Goal: Transaction & Acquisition: Purchase product/service

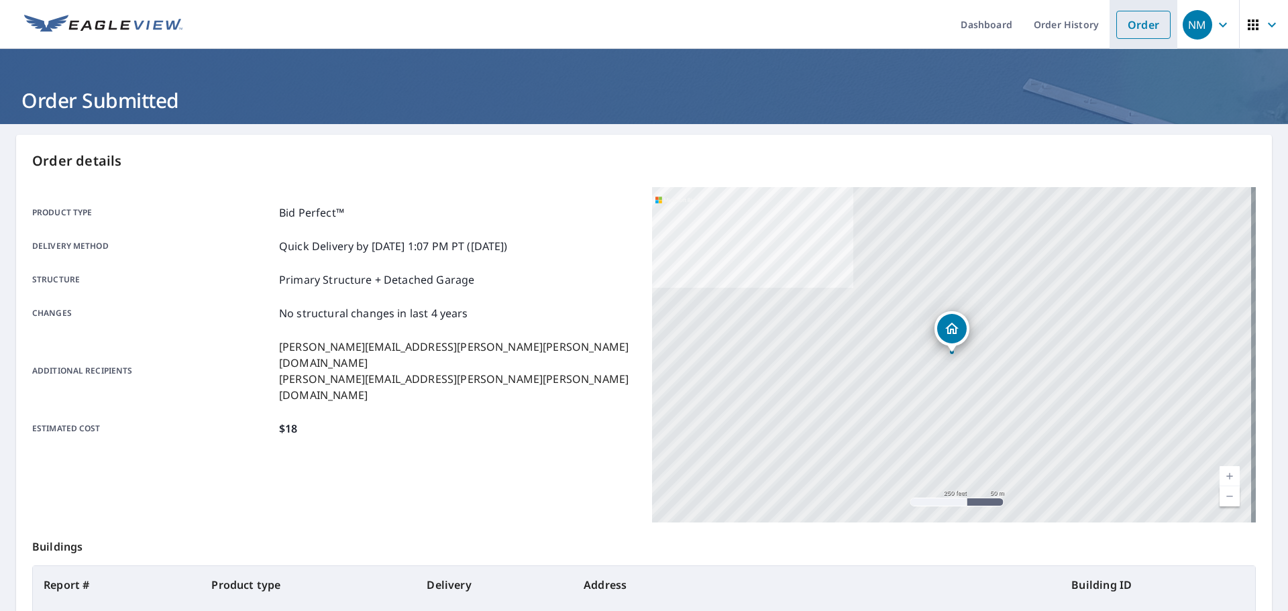
click at [1135, 28] on link "Order" at bounding box center [1143, 25] width 54 height 28
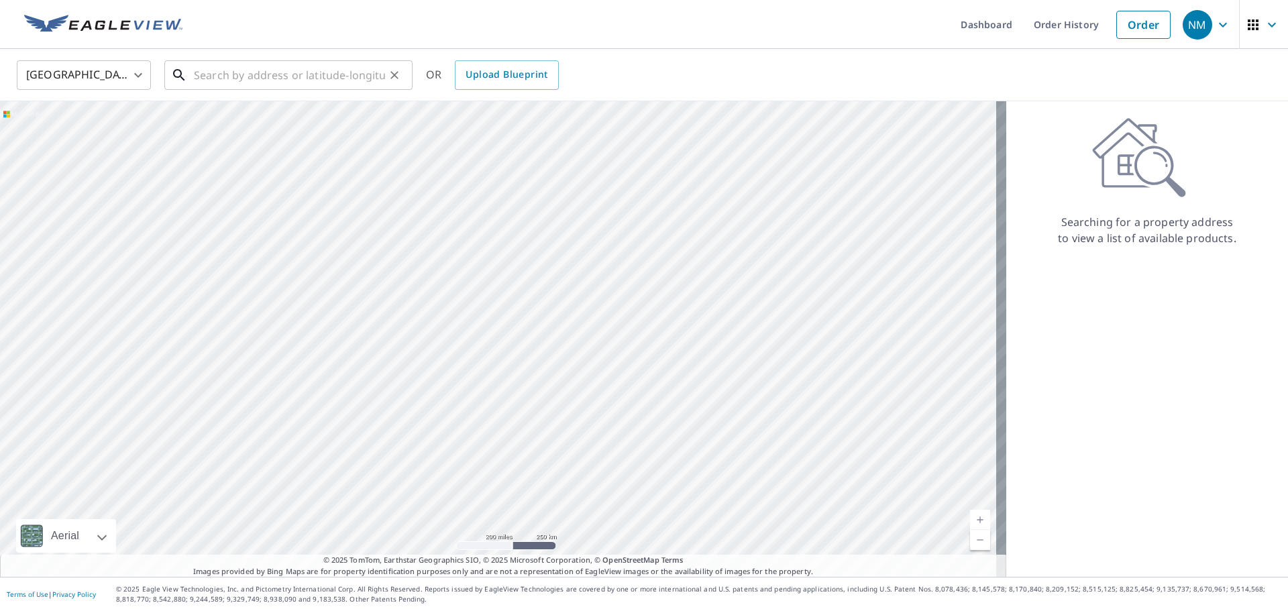
click at [266, 75] on input "text" at bounding box center [289, 75] width 191 height 38
paste input "[STREET_ADDRESS]"
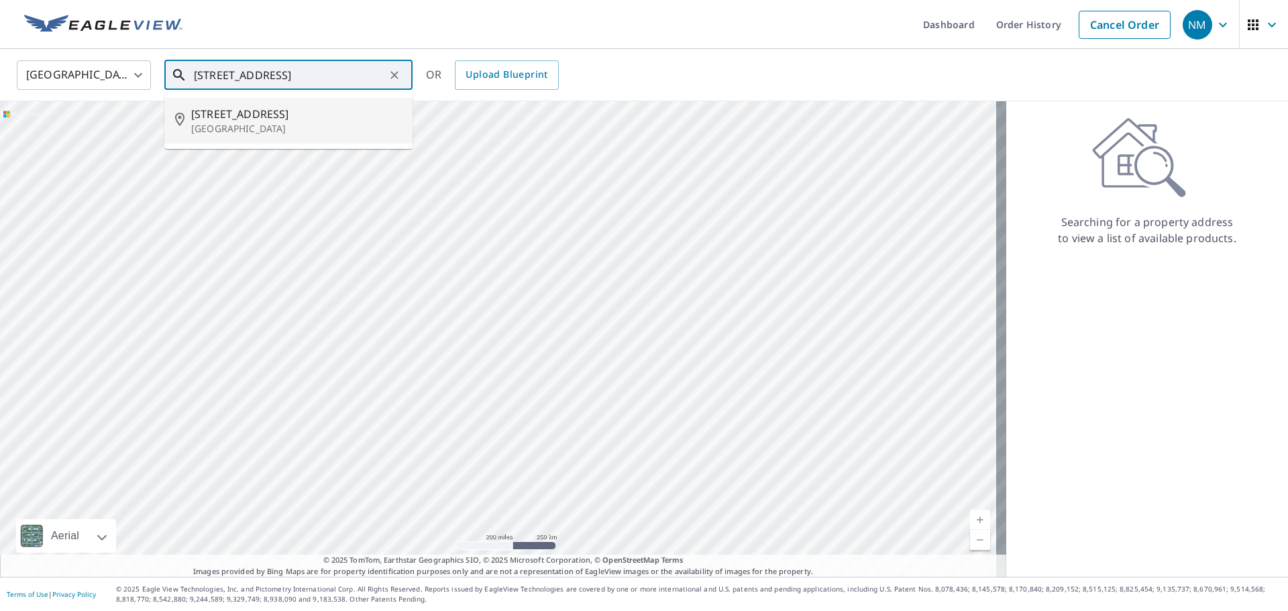
click at [295, 119] on span "[STREET_ADDRESS]" at bounding box center [296, 114] width 211 height 16
type input "[STREET_ADDRESS]"
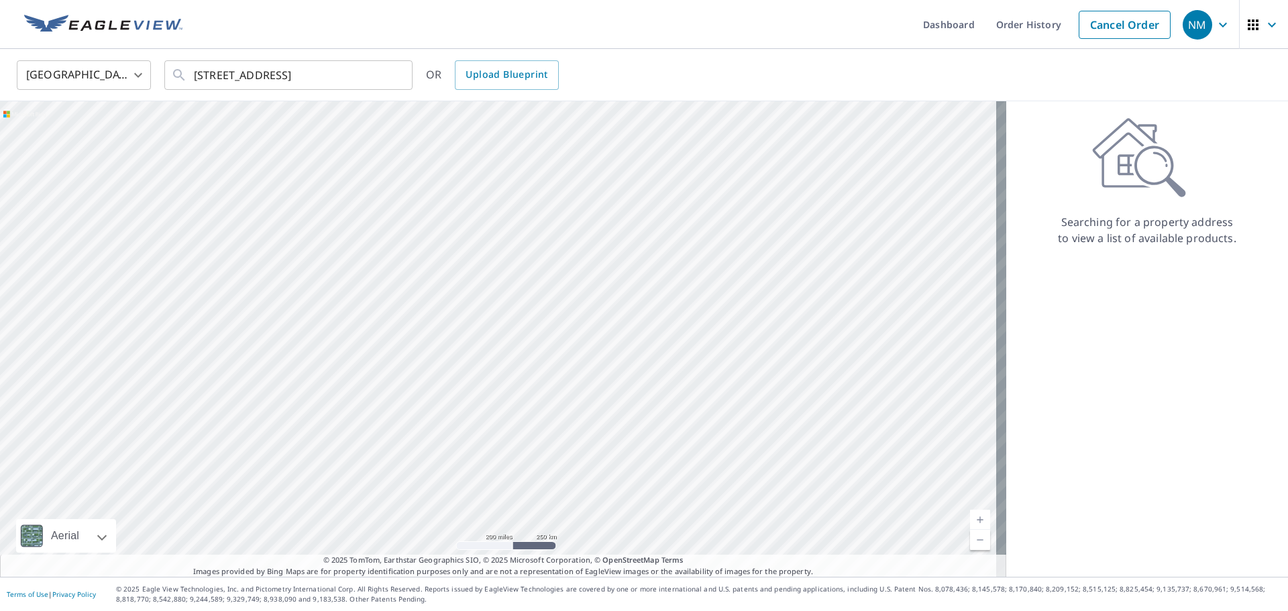
scroll to position [0, 0]
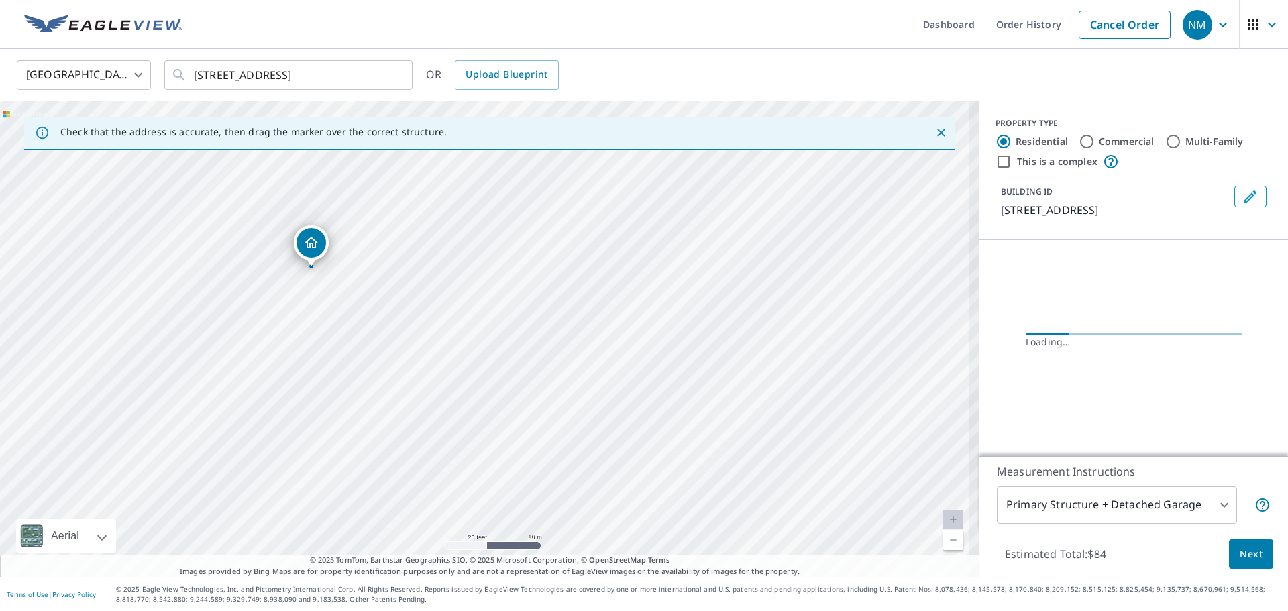
drag, startPoint x: 547, startPoint y: 302, endPoint x: 600, endPoint y: 293, distance: 54.4
click at [604, 292] on div "[STREET_ADDRESS]" at bounding box center [489, 338] width 979 height 475
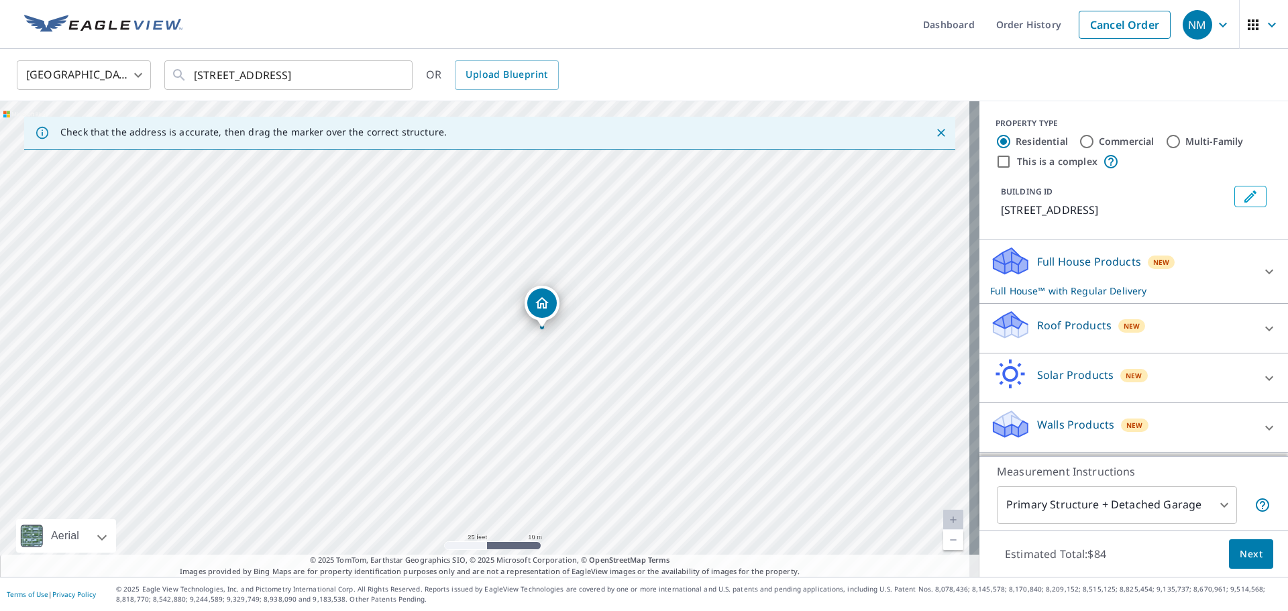
click at [1170, 322] on div "Roof Products New" at bounding box center [1121, 328] width 263 height 38
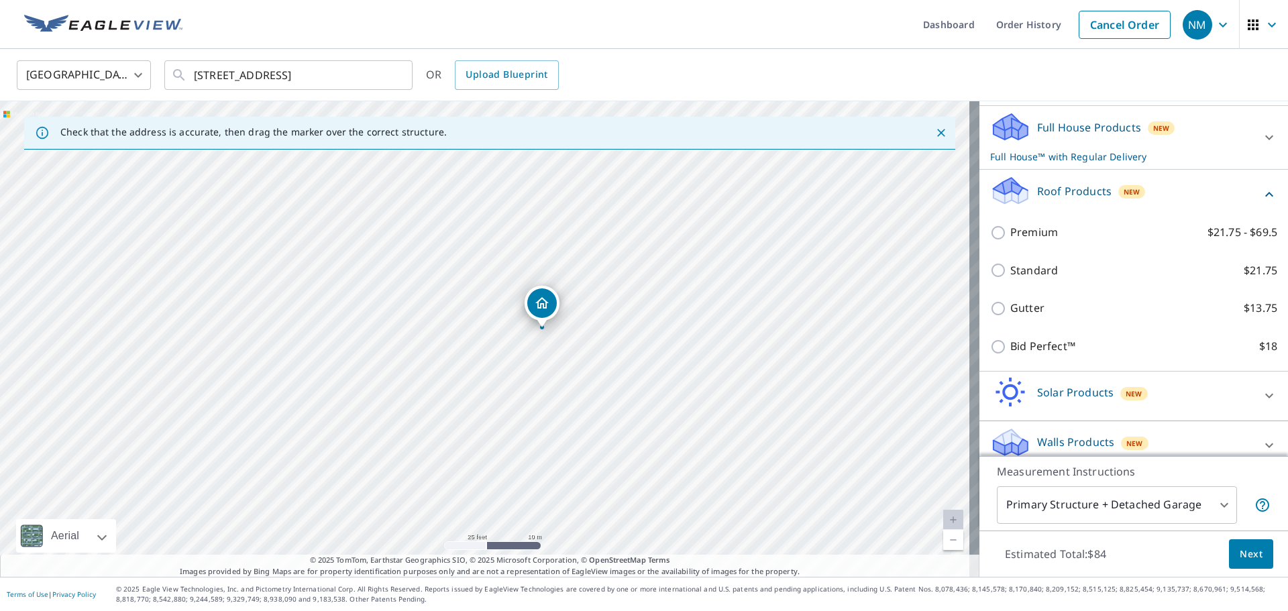
click at [1050, 347] on p "Bid Perfect™" at bounding box center [1042, 346] width 65 height 17
click at [1010, 347] on input "Bid Perfect™ $18" at bounding box center [1000, 347] width 20 height 16
checkbox input "true"
checkbox input "false"
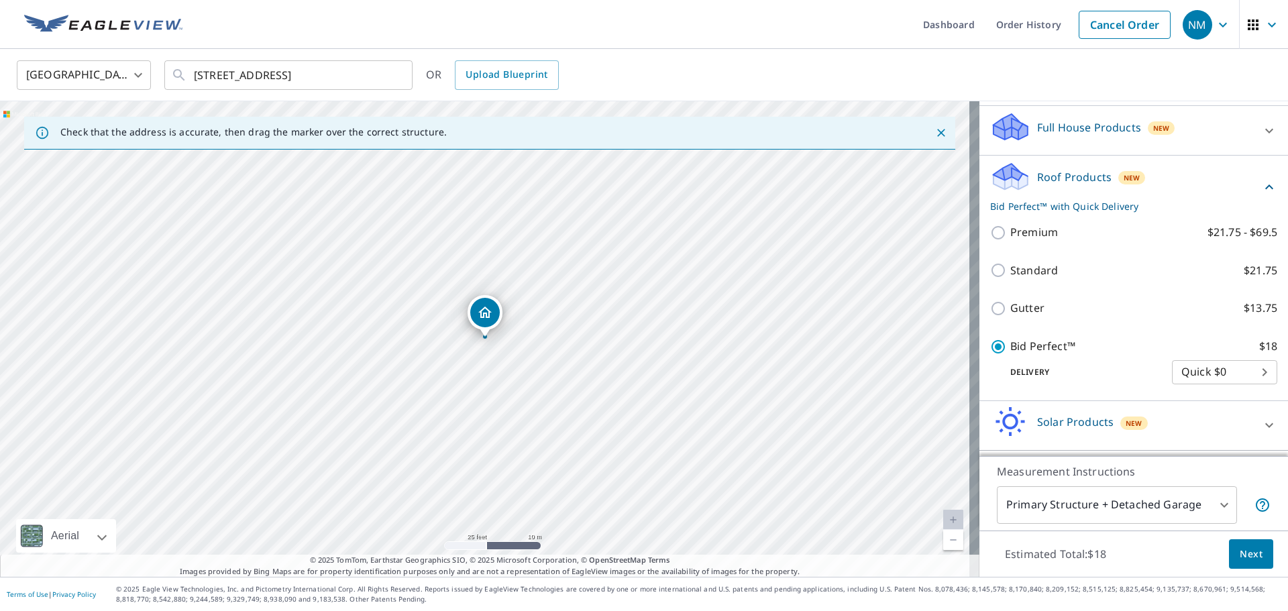
click at [1251, 550] on span "Next" at bounding box center [1250, 554] width 23 height 17
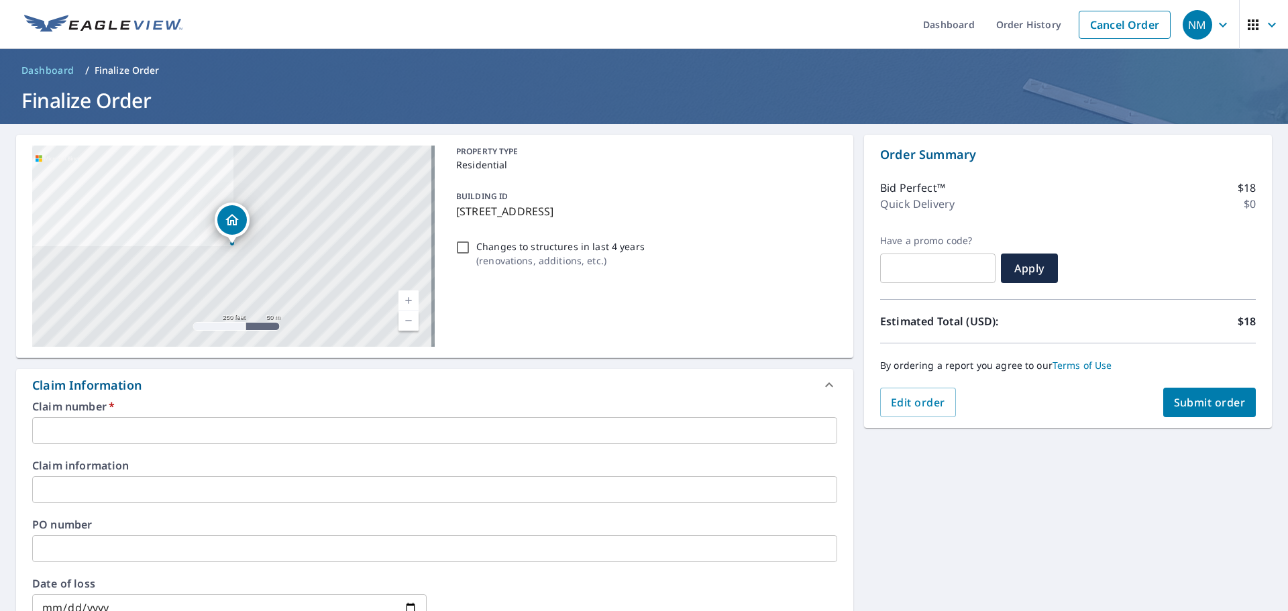
click at [125, 425] on input "text" at bounding box center [434, 430] width 805 height 27
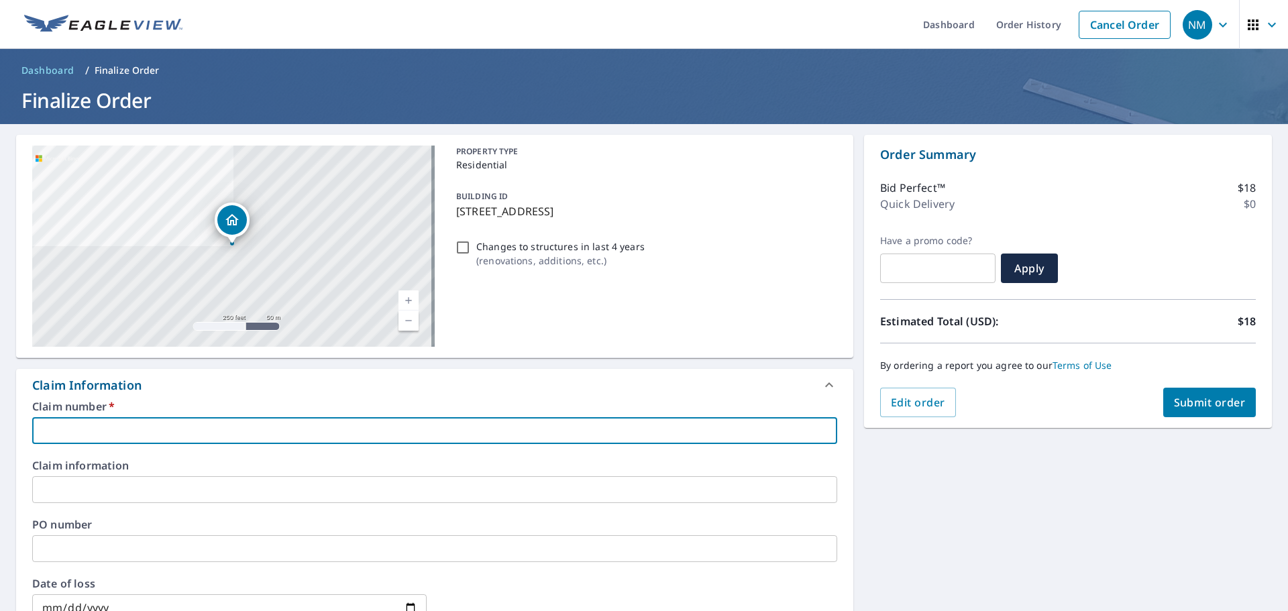
type input "S"
checkbox input "true"
type input "SF"
checkbox input "true"
type input "S"
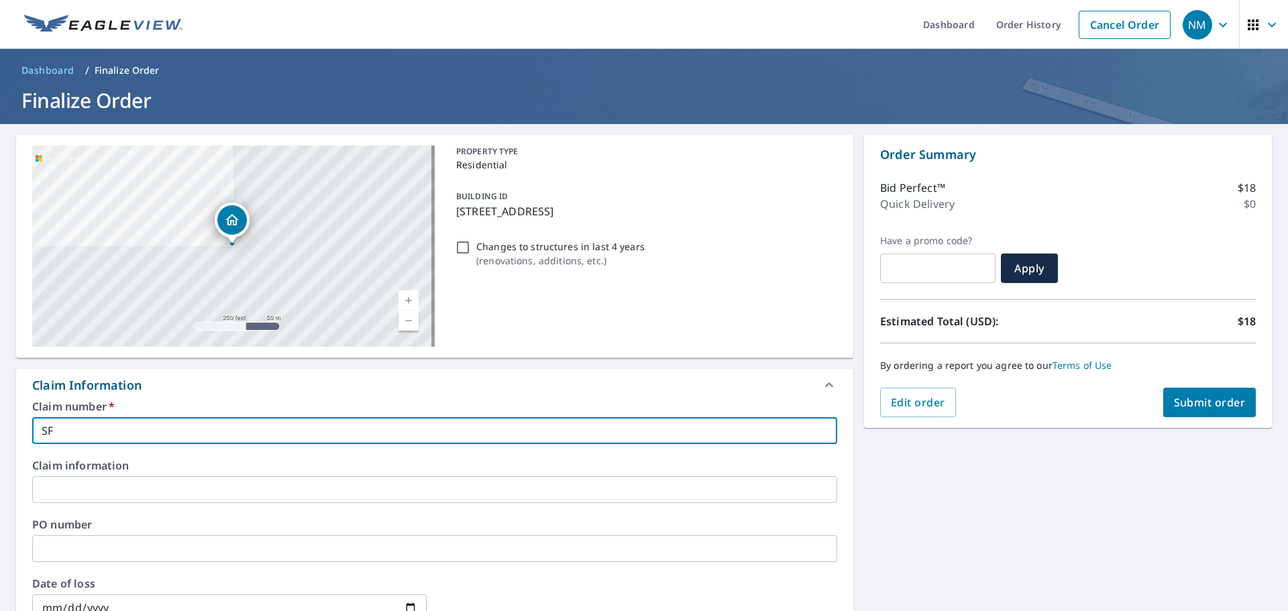
checkbox input "true"
type input "SD"
checkbox input "true"
type input "SDOI"
checkbox input "true"
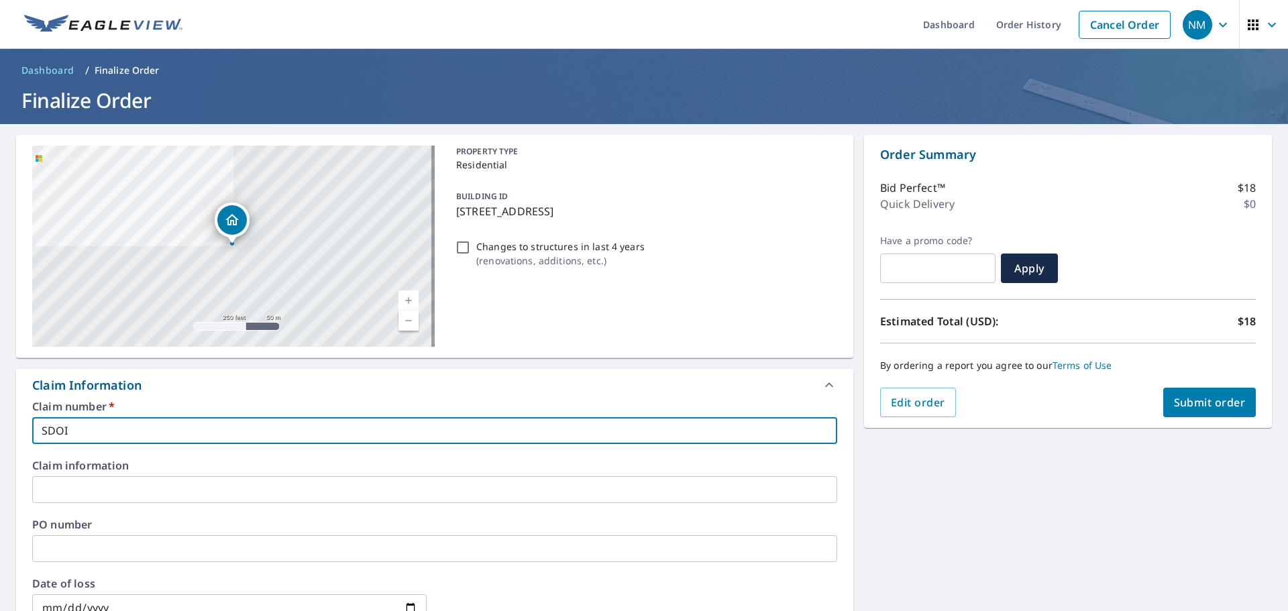
type input "SDO"
checkbox input "true"
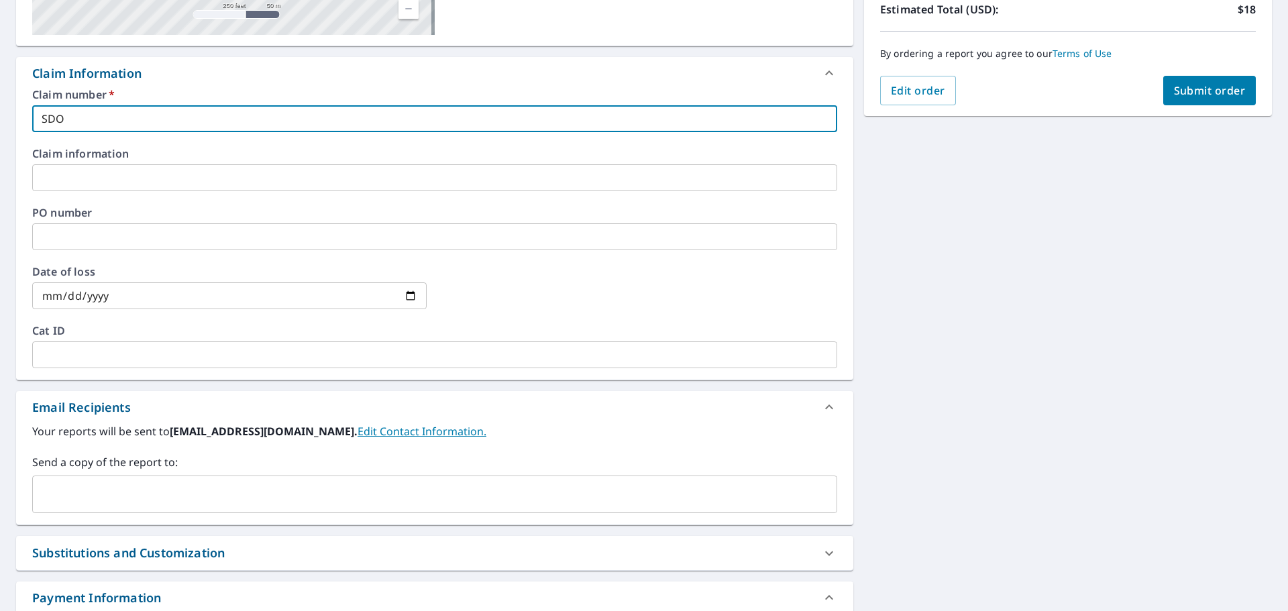
scroll to position [335, 0]
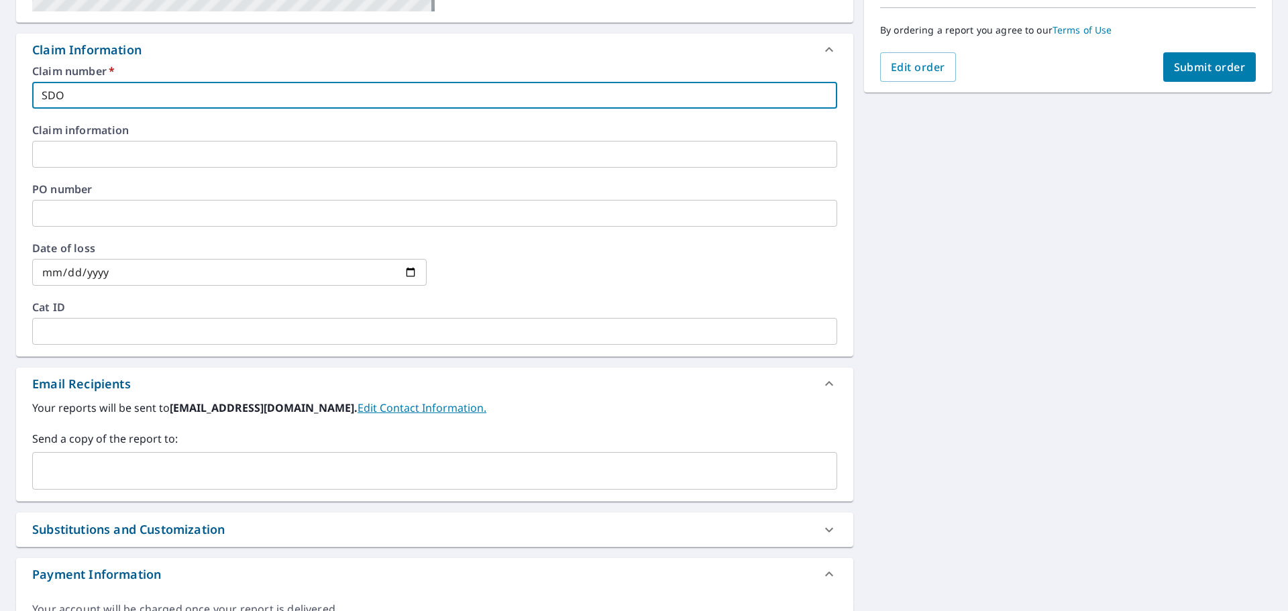
type input "SDO"
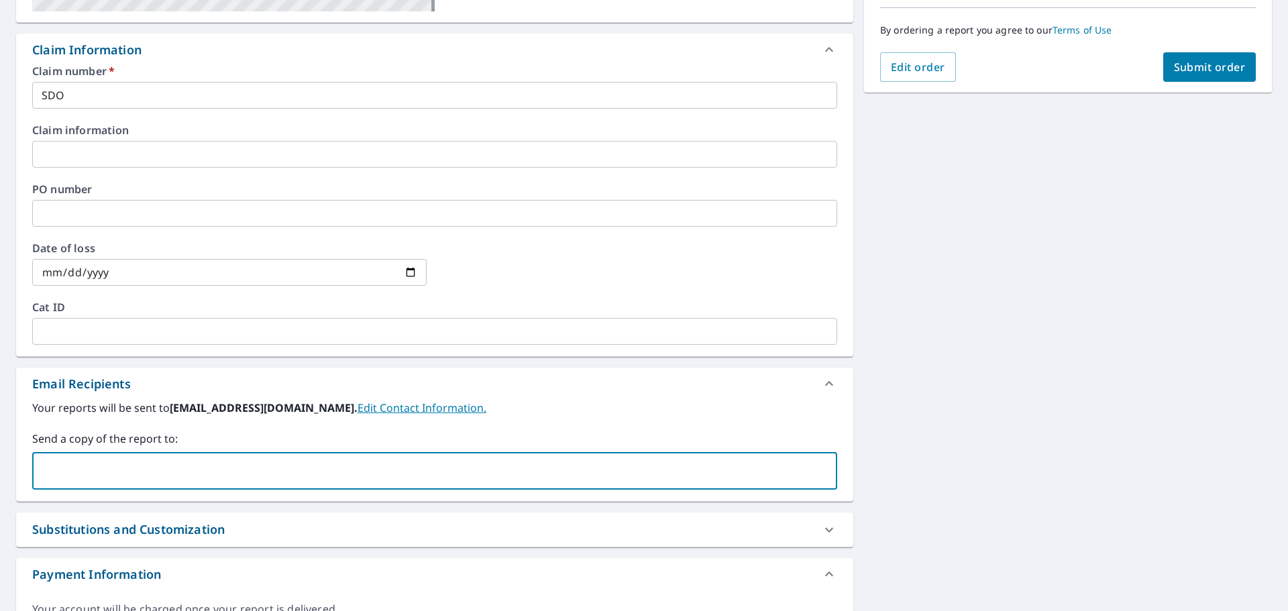
click at [217, 463] on input "text" at bounding box center [424, 470] width 773 height 25
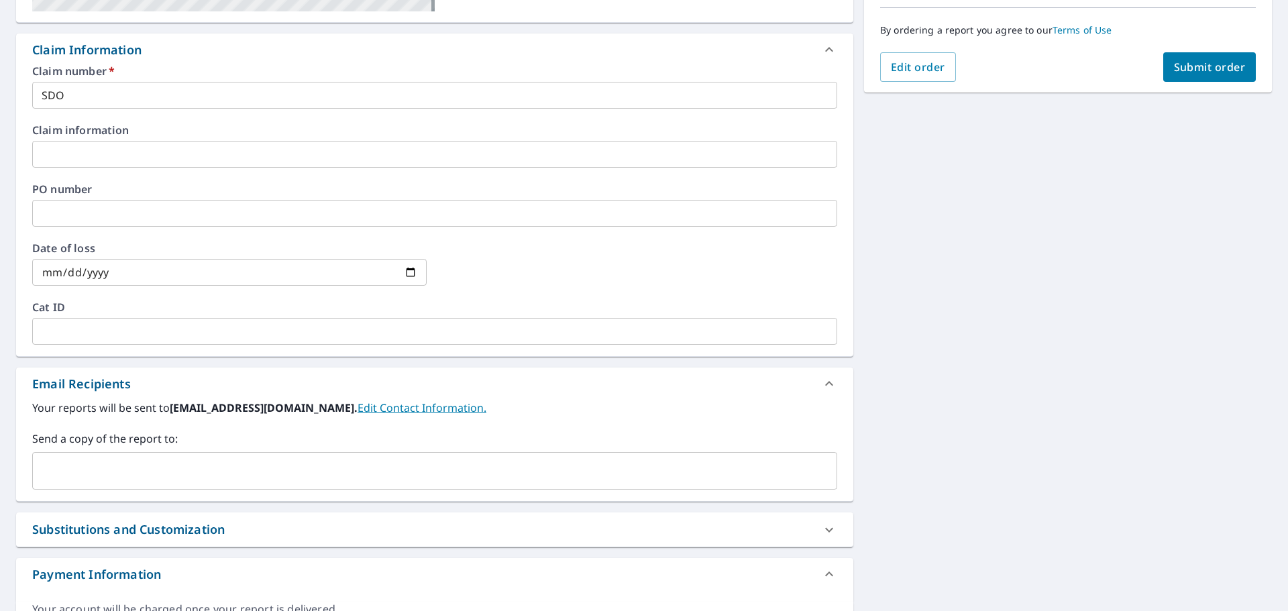
click at [205, 465] on input "text" at bounding box center [424, 470] width 773 height 25
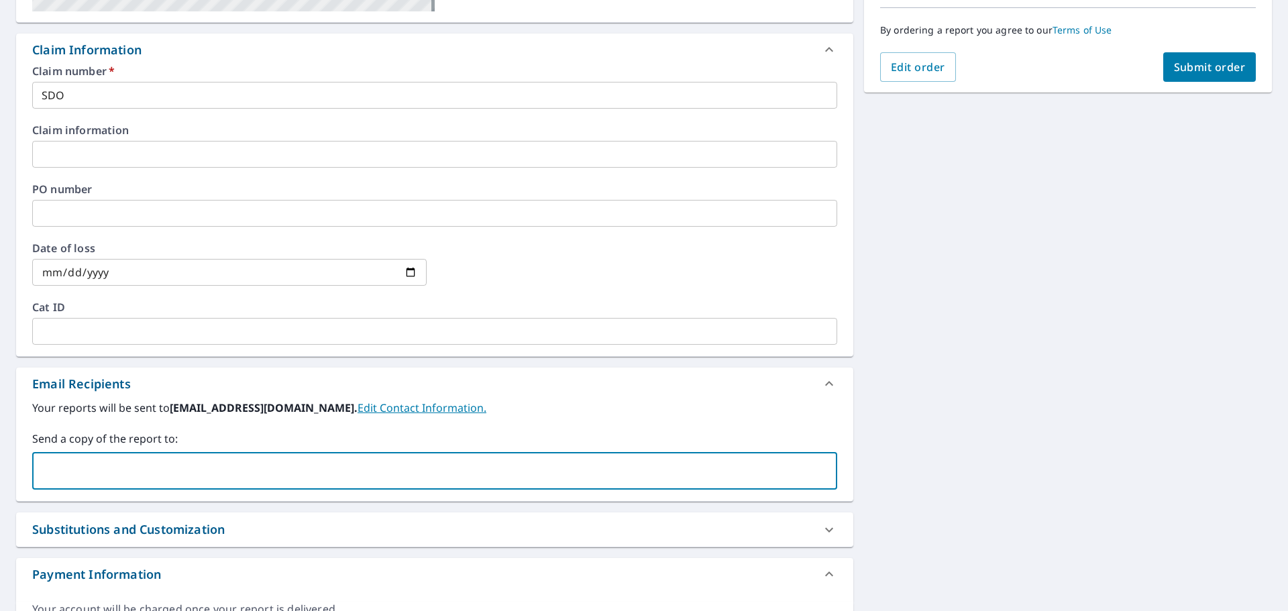
paste input "[PERSON_NAME][EMAIL_ADDRESS][PERSON_NAME][PERSON_NAME][DOMAIN_NAME]"
type input "[PERSON_NAME][EMAIL_ADDRESS][PERSON_NAME][PERSON_NAME][DOMAIN_NAME]"
checkbox input "true"
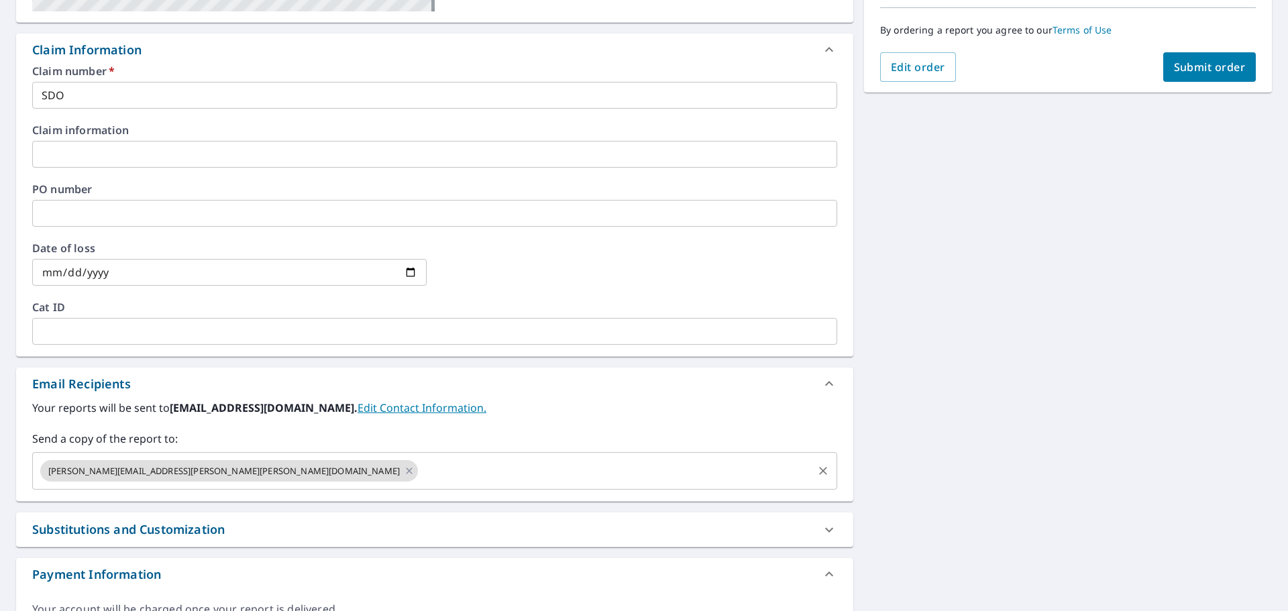
click at [420, 469] on input "text" at bounding box center [615, 470] width 391 height 25
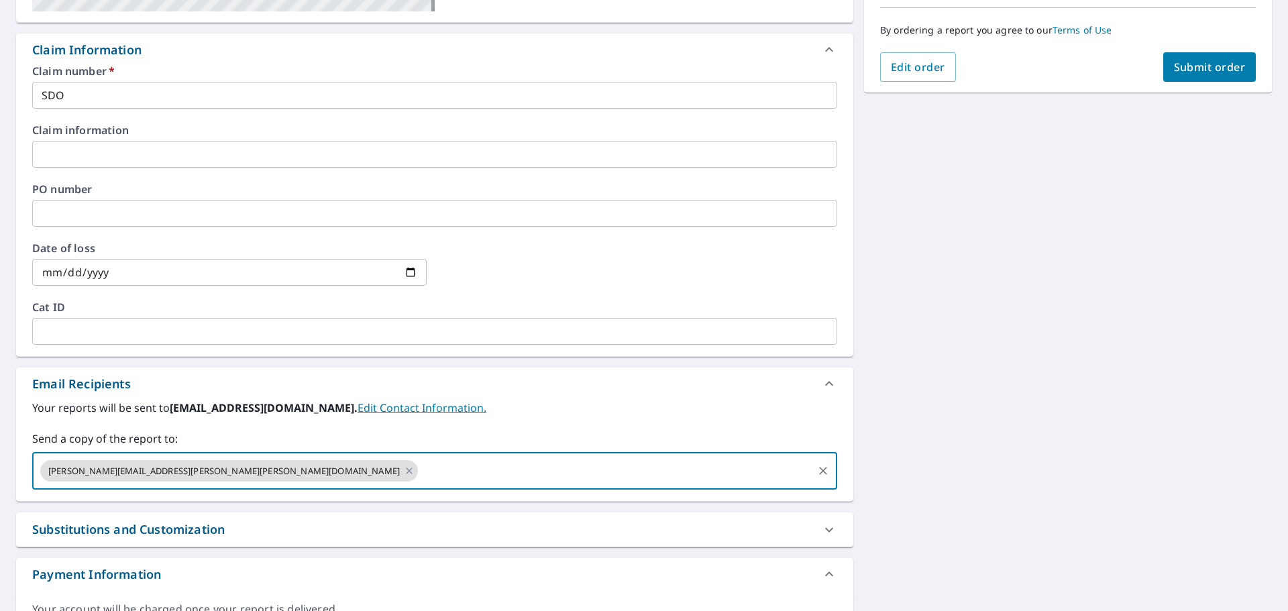
paste input "[PERSON_NAME][EMAIL_ADDRESS][PERSON_NAME][DOMAIN_NAME]"
type input "[PERSON_NAME][EMAIL_ADDRESS][PERSON_NAME][DOMAIN_NAME]"
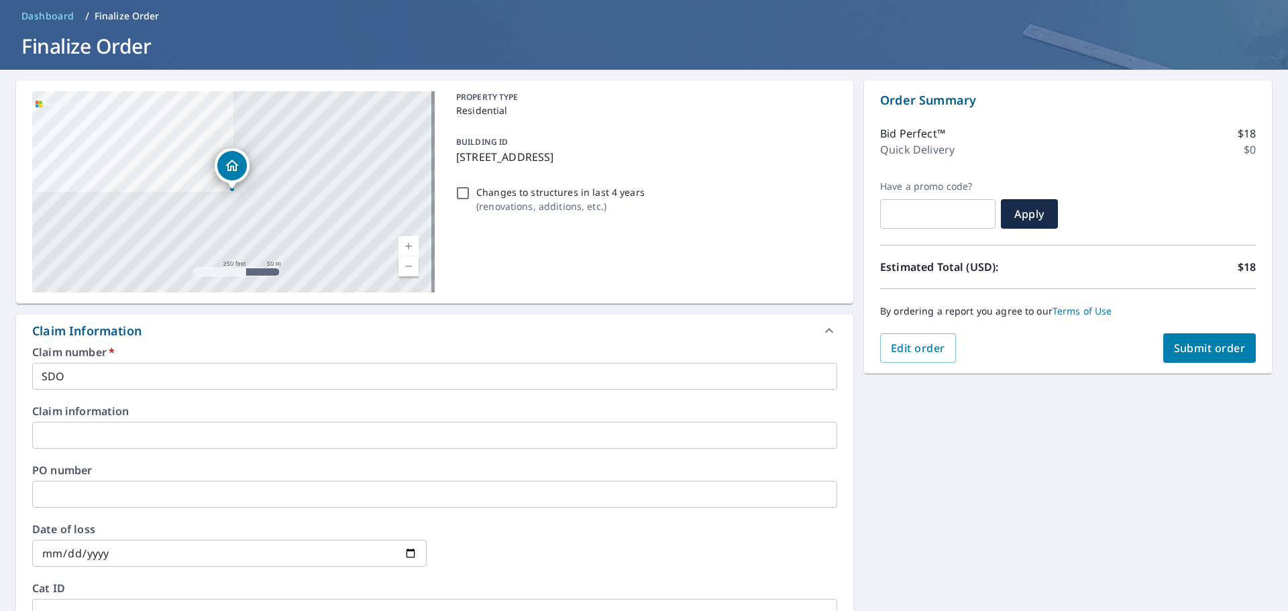
scroll to position [0, 0]
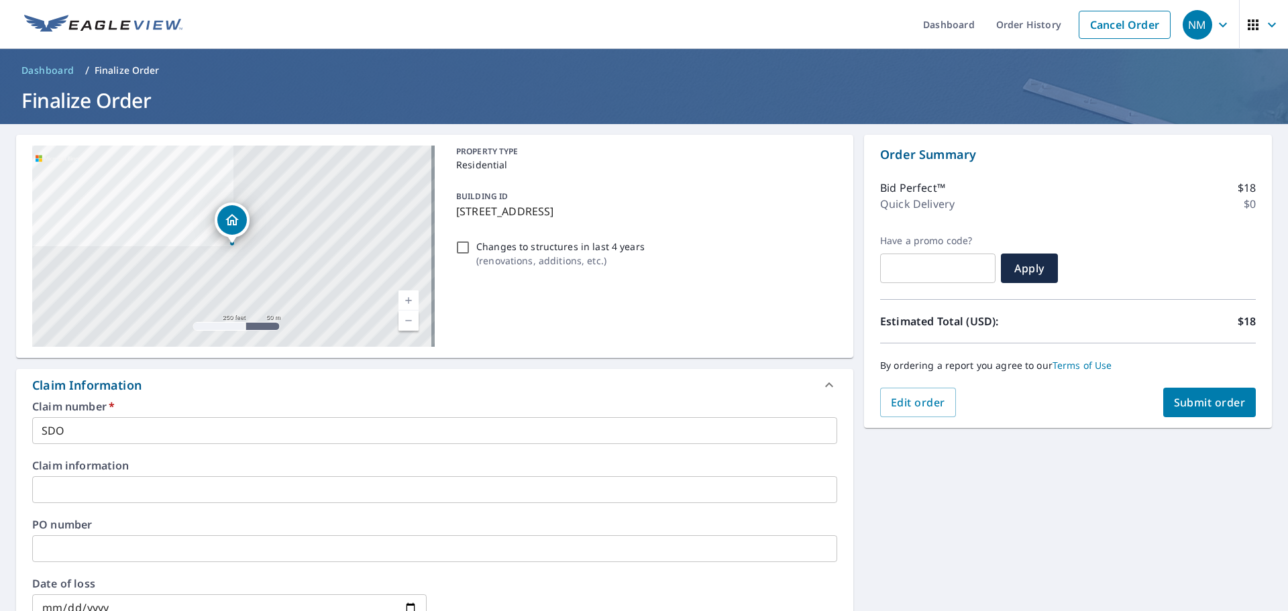
click at [1196, 407] on span "Submit order" at bounding box center [1210, 402] width 72 height 15
checkbox input "true"
